Goal: Find specific fact: Find specific fact

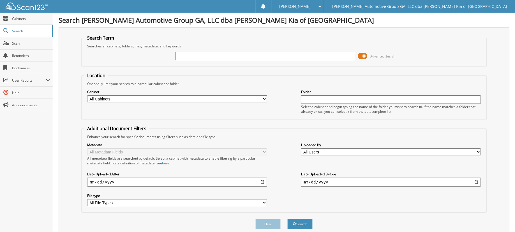
click at [202, 56] on input "text" at bounding box center [264, 56] width 179 height 8
type input "16926"
click at [359, 55] on span at bounding box center [363, 56] width 10 height 8
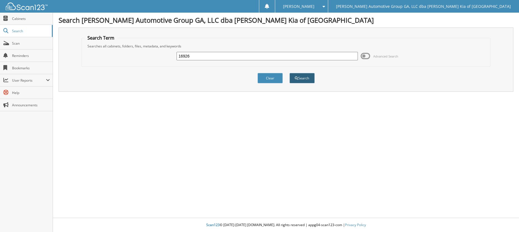
click at [305, 77] on button "Search" at bounding box center [301, 78] width 25 height 10
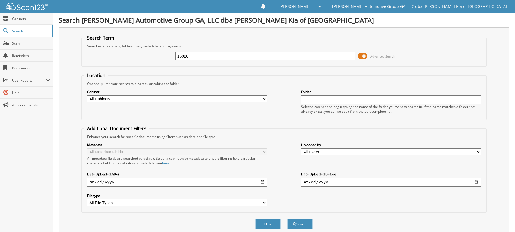
drag, startPoint x: 194, startPoint y: 57, endPoint x: 170, endPoint y: 58, distance: 24.7
click at [170, 58] on div "16926 Advanced Search" at bounding box center [283, 55] width 399 height 15
type input "404459"
click at [359, 55] on span at bounding box center [363, 56] width 10 height 8
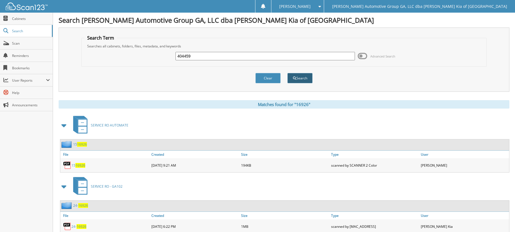
click at [298, 82] on button "Search" at bounding box center [299, 78] width 25 height 10
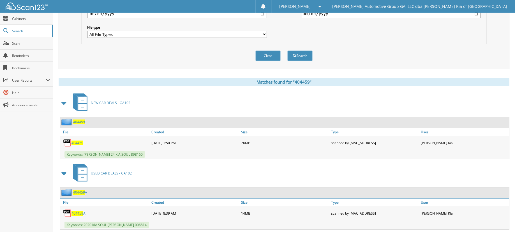
scroll to position [183, 0]
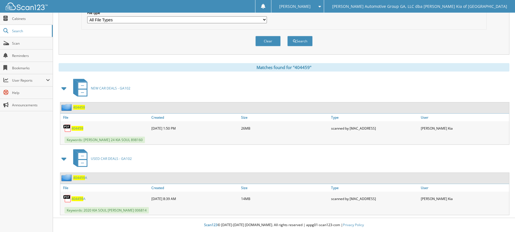
click at [73, 126] on span "404459" at bounding box center [77, 128] width 12 height 5
